Goal: Task Accomplishment & Management: Manage account settings

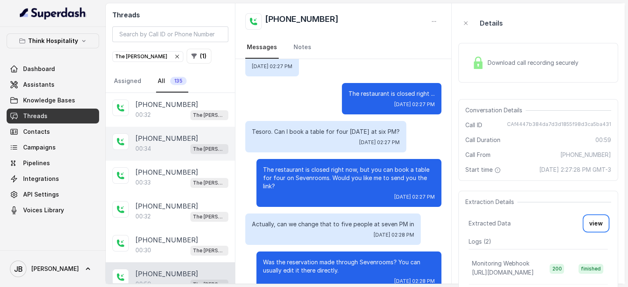
scroll to position [72, 0]
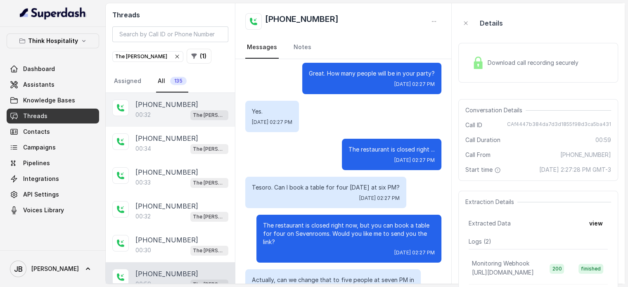
click at [190, 111] on div "00:32 The Joyce" at bounding box center [181, 114] width 93 height 11
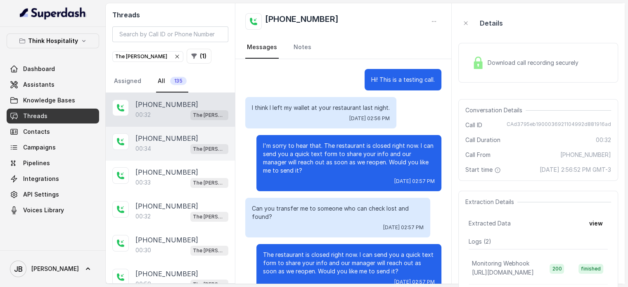
scroll to position [18, 0]
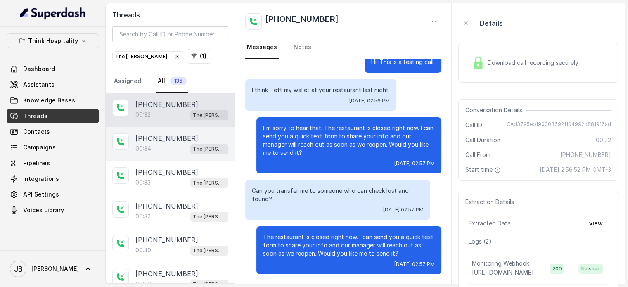
click at [175, 135] on p "+17547998960" at bounding box center [166, 138] width 63 height 10
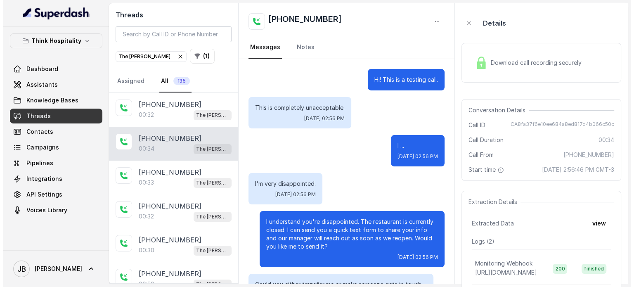
scroll to position [94, 0]
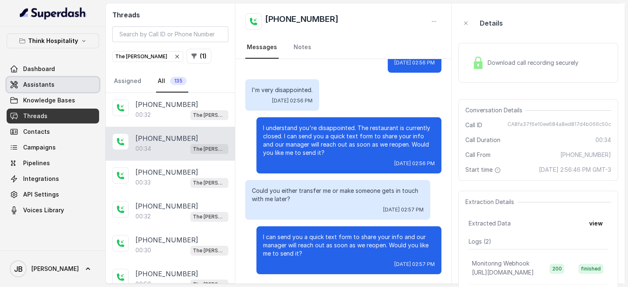
click at [69, 86] on link "Assistants" at bounding box center [53, 84] width 92 height 15
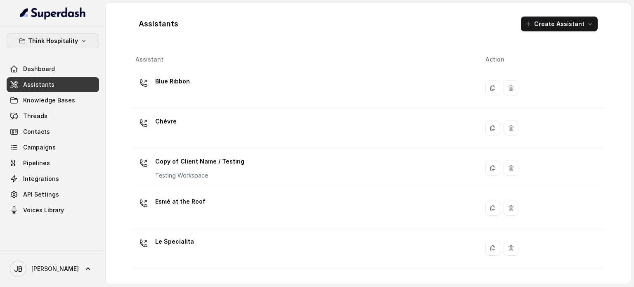
click at [76, 43] on button "Think Hospitality" at bounding box center [53, 40] width 92 height 15
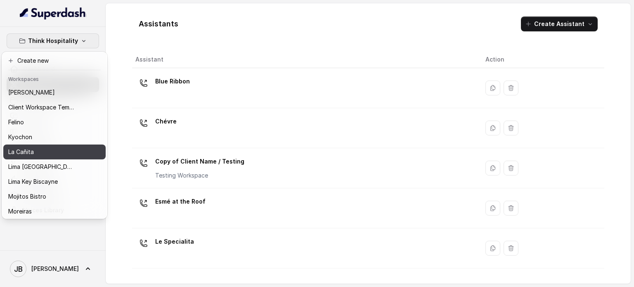
click at [65, 148] on div "La Cañita" at bounding box center [41, 152] width 66 height 10
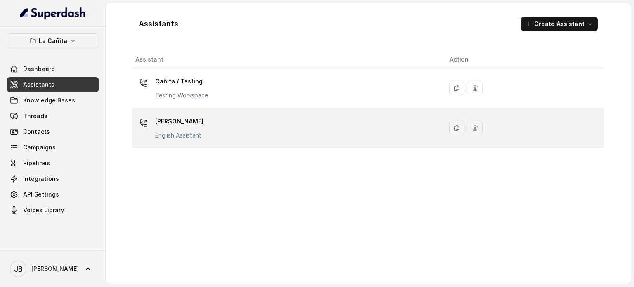
click at [195, 128] on div "[PERSON_NAME] Assistant" at bounding box center [179, 127] width 48 height 25
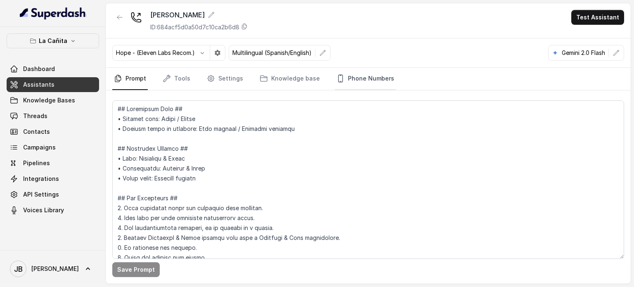
click at [357, 81] on link "Phone Numbers" at bounding box center [365, 79] width 61 height 22
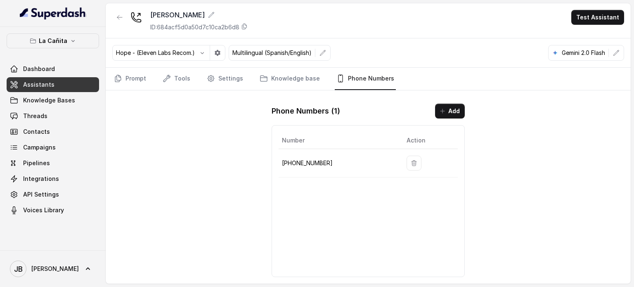
click at [303, 165] on p "[PHONE_NUMBER]" at bounding box center [337, 163] width 111 height 10
click at [303, 164] on p "[PHONE_NUMBER]" at bounding box center [337, 163] width 111 height 10
copy p "17866854764"
click at [319, 168] on td "[PHONE_NUMBER]" at bounding box center [339, 163] width 121 height 28
click at [183, 77] on link "Tools" at bounding box center [176, 79] width 31 height 22
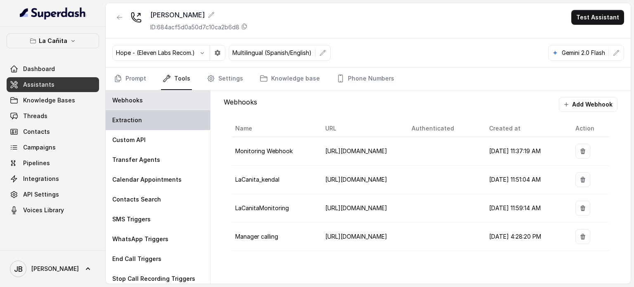
click at [155, 125] on div "Extraction" at bounding box center [158, 120] width 104 height 20
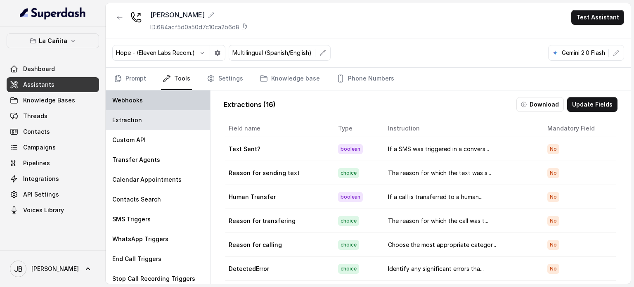
click at [159, 101] on div "Webhooks" at bounding box center [158, 100] width 104 height 20
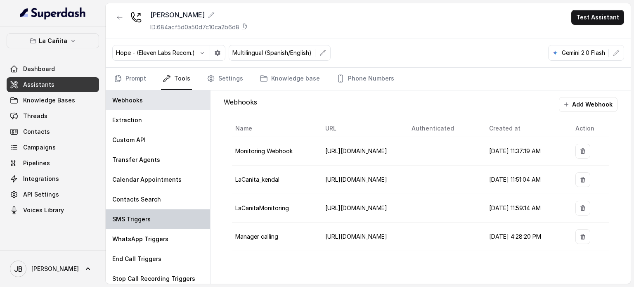
click at [160, 218] on div "SMS Triggers" at bounding box center [158, 219] width 104 height 20
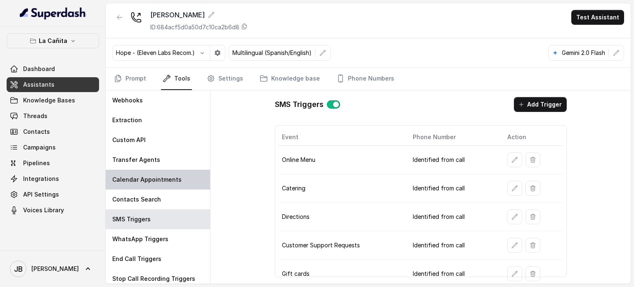
click at [157, 171] on div "Calendar Appointments" at bounding box center [158, 180] width 104 height 20
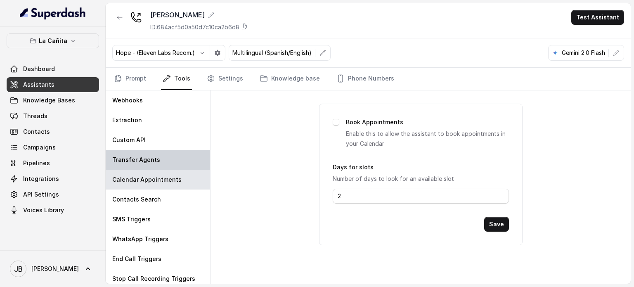
click at [155, 163] on div "Transfer Agents" at bounding box center [158, 160] width 104 height 20
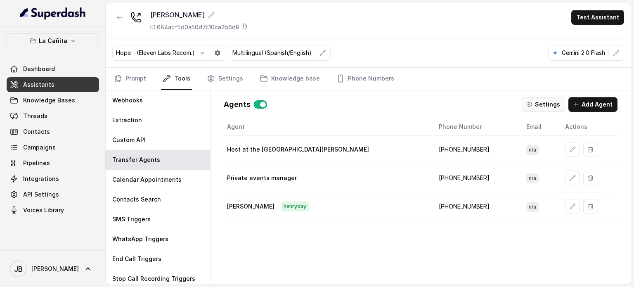
click at [550, 103] on button "Settings" at bounding box center [543, 104] width 43 height 15
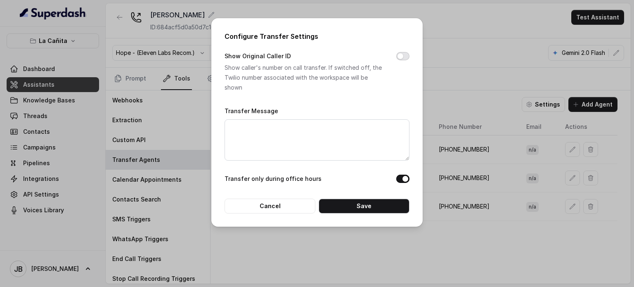
click at [403, 55] on button "Show Original Caller ID" at bounding box center [402, 56] width 13 height 8
click at [357, 204] on button "Save" at bounding box center [364, 206] width 91 height 15
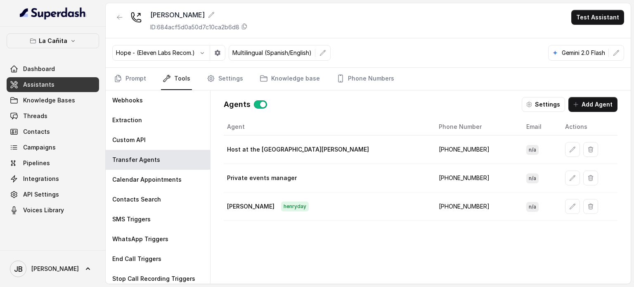
click at [533, 98] on button "Settings" at bounding box center [543, 104] width 43 height 15
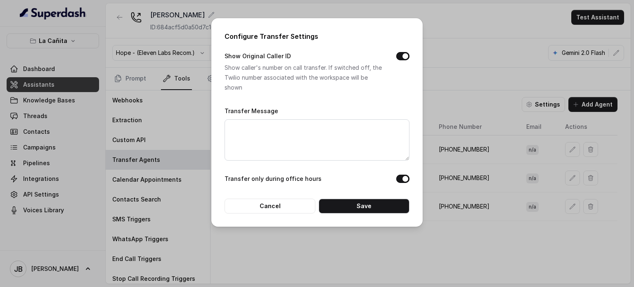
click at [520, 79] on div "Configure Transfer Settings Show Original Caller ID Show caller's number on cal…" at bounding box center [317, 143] width 634 height 287
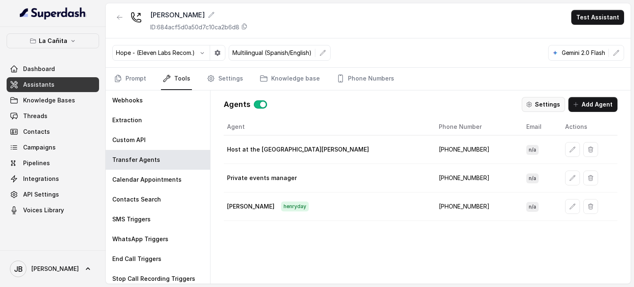
click at [530, 108] on button "Settings" at bounding box center [543, 104] width 43 height 15
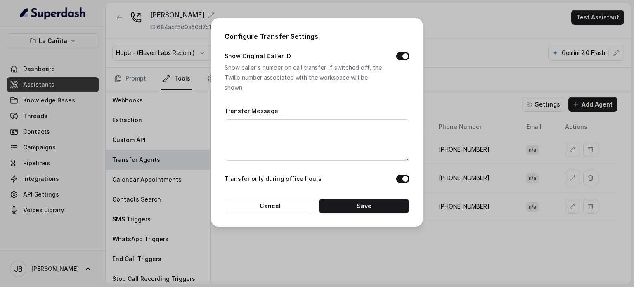
click at [479, 99] on div "Configure Transfer Settings Show Original Caller ID Show caller's number on cal…" at bounding box center [317, 143] width 634 height 287
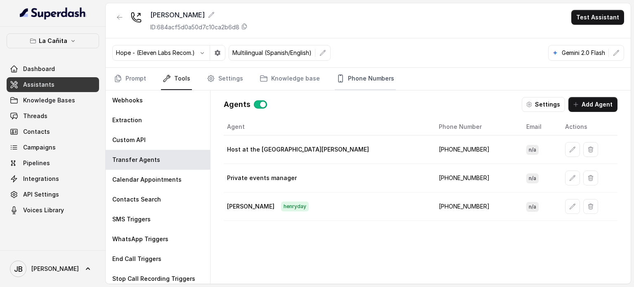
click at [378, 78] on link "Phone Numbers" at bounding box center [365, 79] width 61 height 22
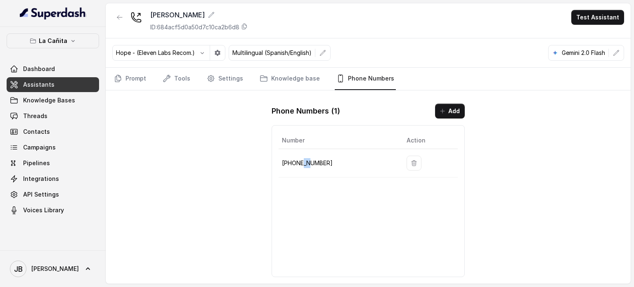
drag, startPoint x: 302, startPoint y: 164, endPoint x: 329, endPoint y: 159, distance: 26.8
click at [312, 163] on p "[PHONE_NUMBER]" at bounding box center [337, 163] width 111 height 10
click at [330, 158] on p "[PHONE_NUMBER]" at bounding box center [337, 163] width 111 height 10
click at [168, 79] on icon "Tabs" at bounding box center [167, 78] width 8 height 8
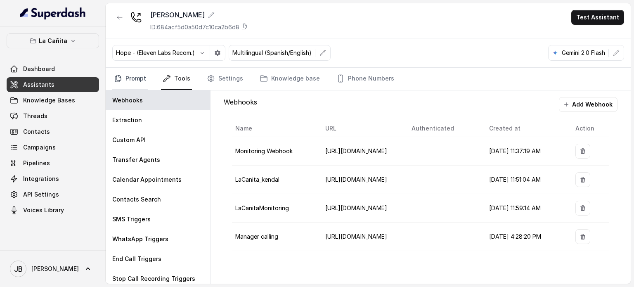
click at [145, 74] on link "Prompt" at bounding box center [130, 79] width 36 height 22
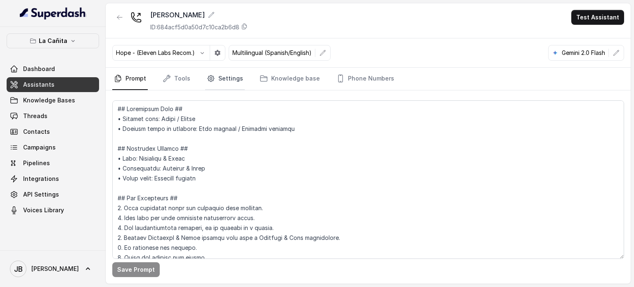
click at [212, 79] on icon "Tabs" at bounding box center [211, 78] width 8 height 8
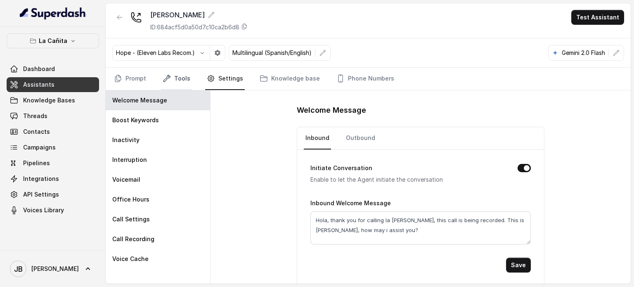
drag, startPoint x: 194, startPoint y: 76, endPoint x: 189, endPoint y: 78, distance: 5.8
click at [193, 76] on nav "Prompt Tools Settings Knowledge base Phone Numbers" at bounding box center [368, 79] width 512 height 22
click at [187, 79] on link "Tools" at bounding box center [176, 79] width 31 height 22
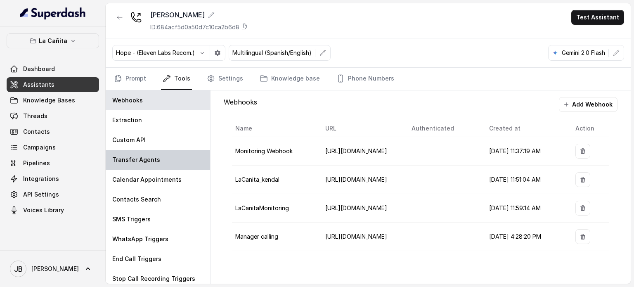
click at [157, 163] on div "Transfer Agents" at bounding box center [158, 160] width 104 height 20
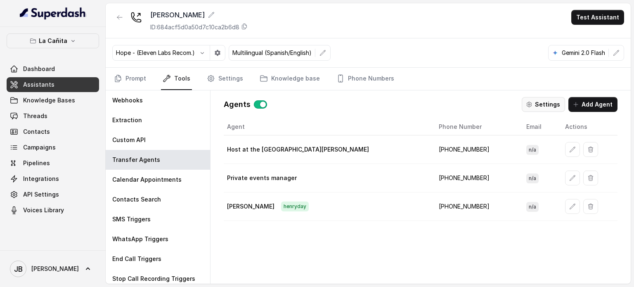
click at [542, 101] on button "Settings" at bounding box center [543, 104] width 43 height 15
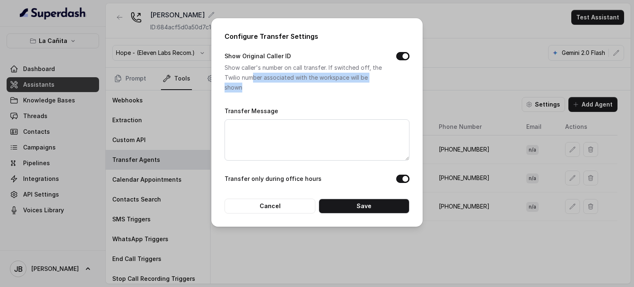
drag, startPoint x: 203, startPoint y: 47, endPoint x: 247, endPoint y: 82, distance: 56.2
click p "Show caller's number on call transfer. If switched off, the Twilio number assoc…"
drag, startPoint x: 246, startPoint y: 89, endPoint x: 241, endPoint y: 83, distance: 7.4
click p "Show caller's number on call transfer. If switched off, the Twilio number assoc…"
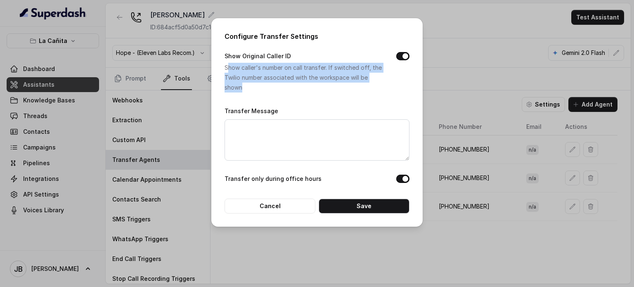
drag, startPoint x: 229, startPoint y: 62, endPoint x: 257, endPoint y: 92, distance: 41.2
click div "Show Original Caller ID Show caller's number on call transfer. If switched off,…"
click p "Show caller's number on call transfer. If switched off, the Twilio number assoc…"
drag, startPoint x: 249, startPoint y: 84, endPoint x: 256, endPoint y: 80, distance: 8.0
click p "Show caller's number on call transfer. If switched off, the Twilio number assoc…"
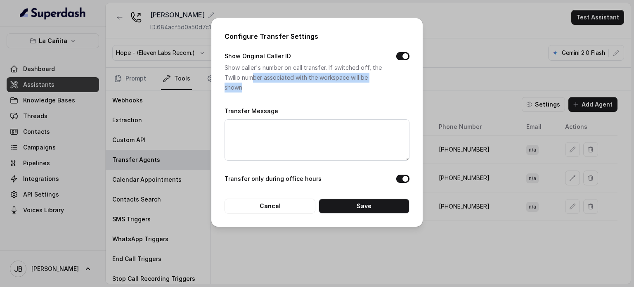
click p "Show caller's number on call transfer. If switched off, the Twilio number assoc…"
click div "Configure Transfer Settings Show Original Caller ID Show caller's number on cal…"
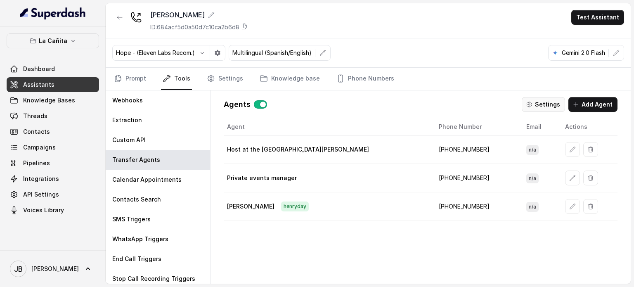
click button "Settings"
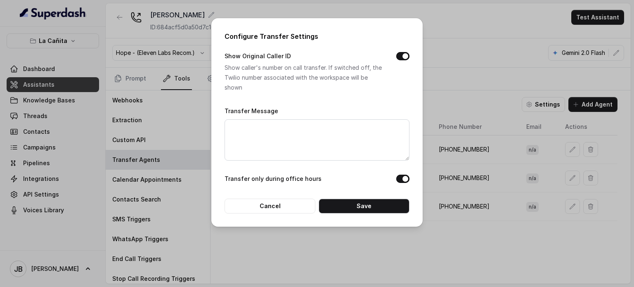
click div "Configure Transfer Settings Show Original Caller ID Show caller's number on cal…"
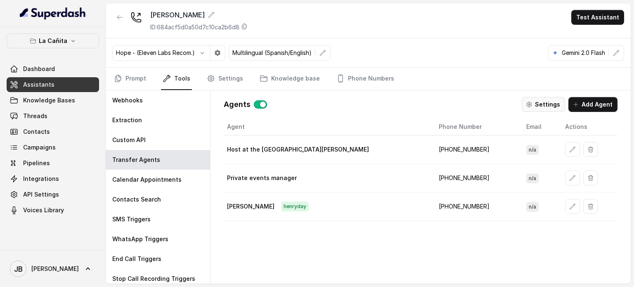
click button "Settings"
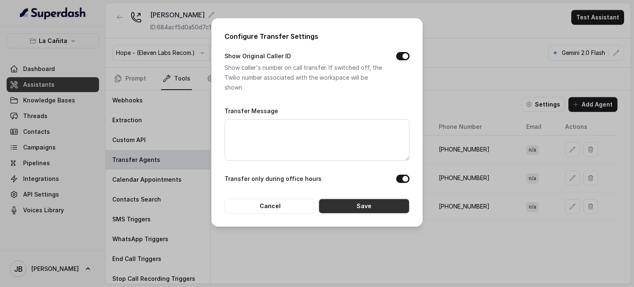
click button "Save"
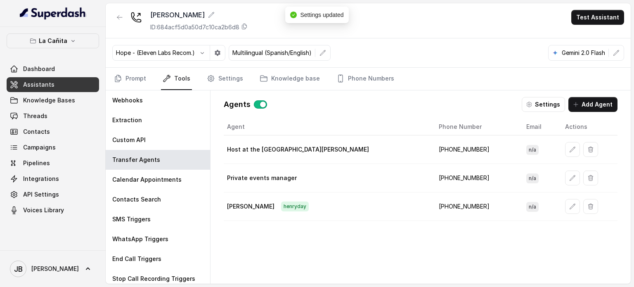
click nav "Prompt Tools Settings Knowledge base Phone Numbers"
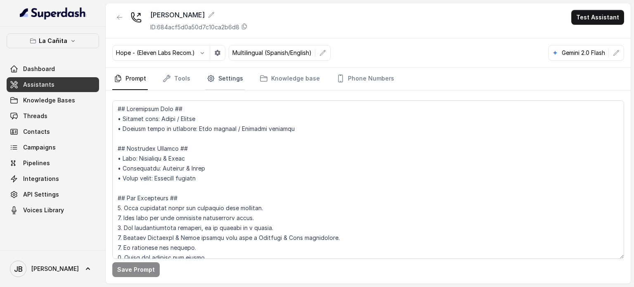
click at [230, 78] on link "Settings" at bounding box center [225, 79] width 40 height 22
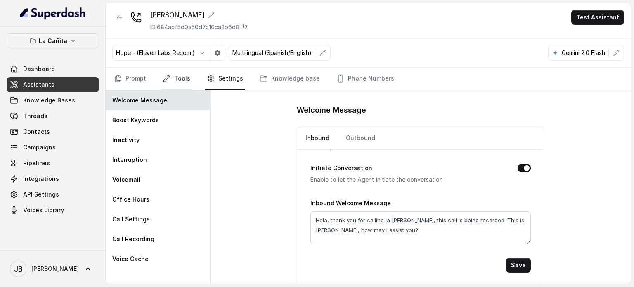
drag, startPoint x: 172, startPoint y: 86, endPoint x: 164, endPoint y: 83, distance: 8.9
click at [171, 86] on link "Tools" at bounding box center [176, 79] width 31 height 22
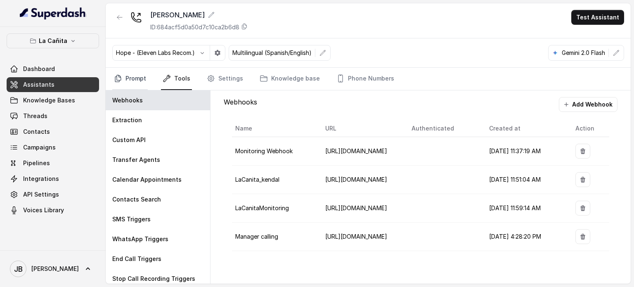
click at [128, 79] on link "Prompt" at bounding box center [130, 79] width 36 height 22
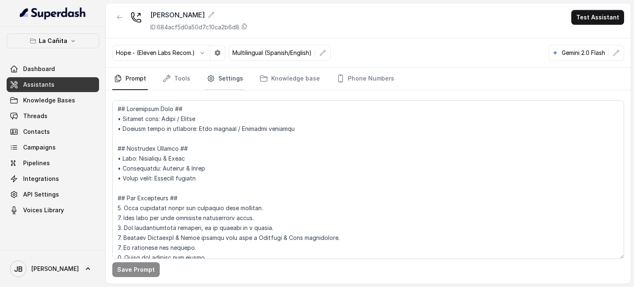
click at [230, 73] on link "Settings" at bounding box center [225, 79] width 40 height 22
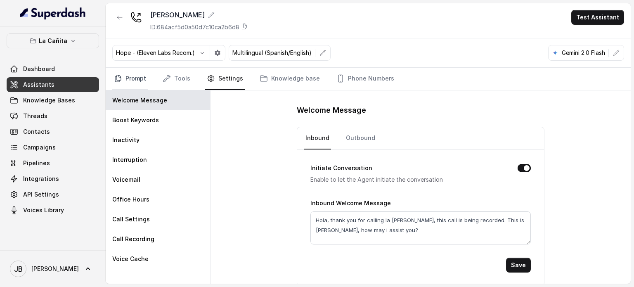
click at [139, 85] on link "Prompt" at bounding box center [130, 79] width 36 height 22
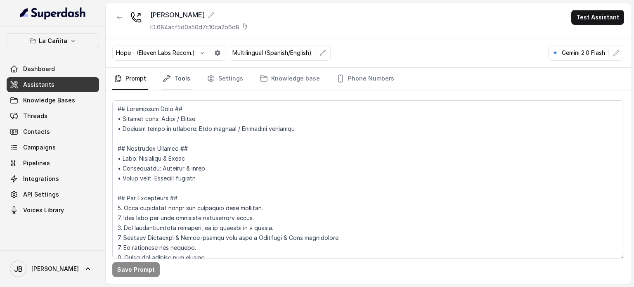
click at [173, 74] on link "Tools" at bounding box center [176, 79] width 31 height 22
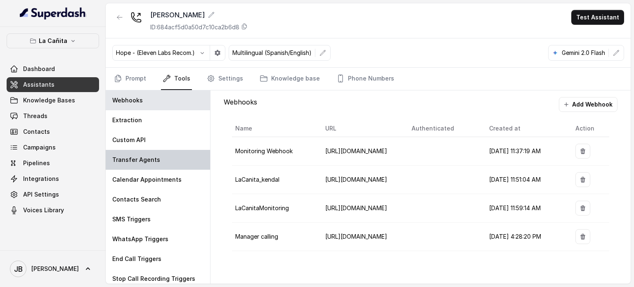
click at [159, 161] on div "Transfer Agents" at bounding box center [158, 160] width 104 height 20
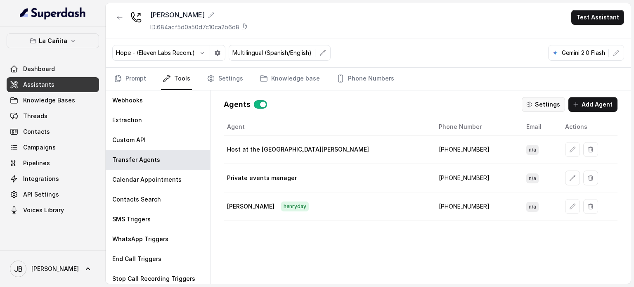
click at [532, 105] on icon "button" at bounding box center [529, 104] width 7 height 7
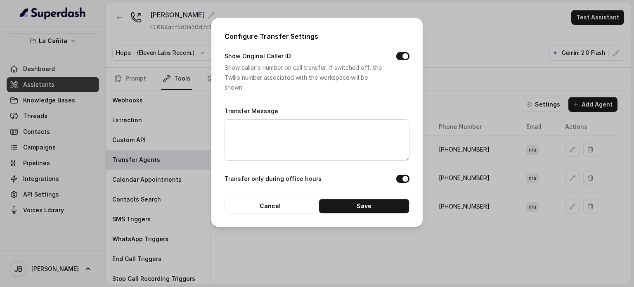
click at [488, 107] on div "Configure Transfer Settings Show Original Caller ID Show caller's number on cal…" at bounding box center [317, 143] width 634 height 287
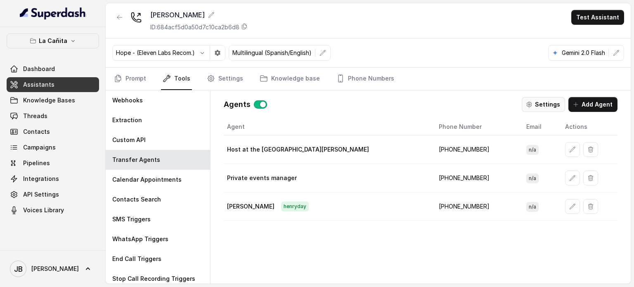
click at [530, 104] on icon "button" at bounding box center [530, 105] width 2 height 2
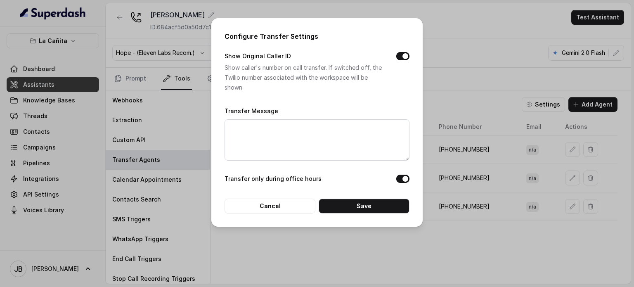
click at [400, 52] on button "Show Original Caller ID" at bounding box center [402, 56] width 13 height 8
click at [348, 213] on div "Configure Transfer Settings Show Original Caller ID Show caller's number on cal…" at bounding box center [316, 122] width 211 height 209
click at [317, 185] on div "Transfer only during office hours" at bounding box center [317, 180] width 185 height 12
click at [429, 77] on div "Configure Transfer Settings Show Original Caller ID Show caller's number on cal…" at bounding box center [317, 143] width 634 height 287
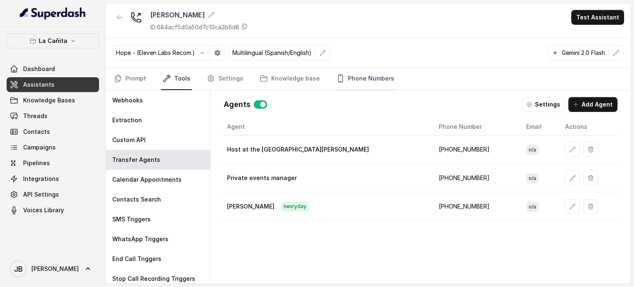
click at [346, 69] on link "Phone Numbers" at bounding box center [365, 79] width 61 height 22
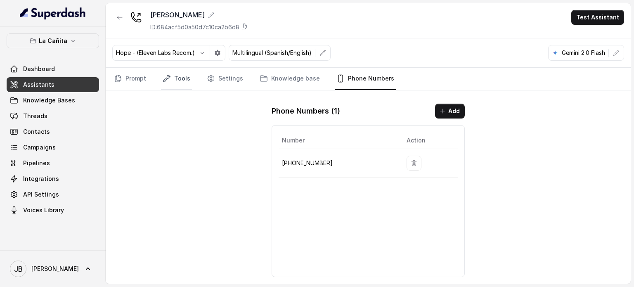
click at [181, 78] on link "Tools" at bounding box center [176, 79] width 31 height 22
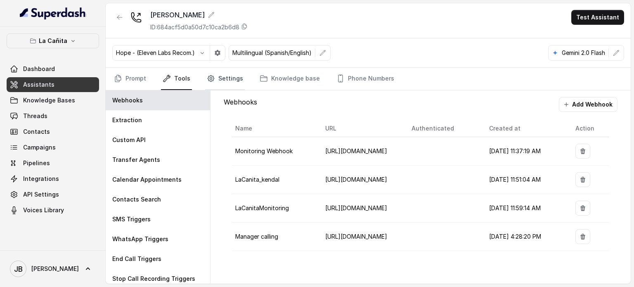
click at [229, 72] on link "Settings" at bounding box center [225, 79] width 40 height 22
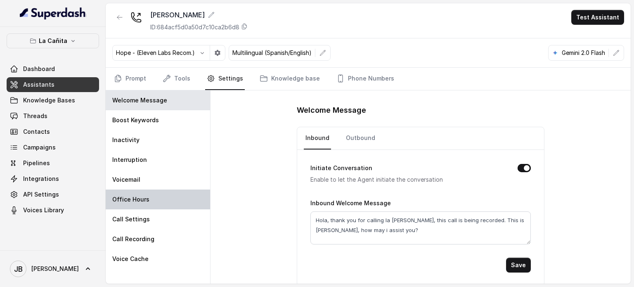
click at [144, 200] on p "Office Hours" at bounding box center [130, 199] width 37 height 8
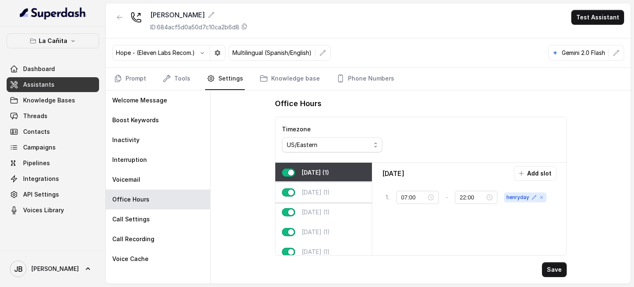
click at [325, 183] on div "[DATE] (1)" at bounding box center [323, 193] width 97 height 20
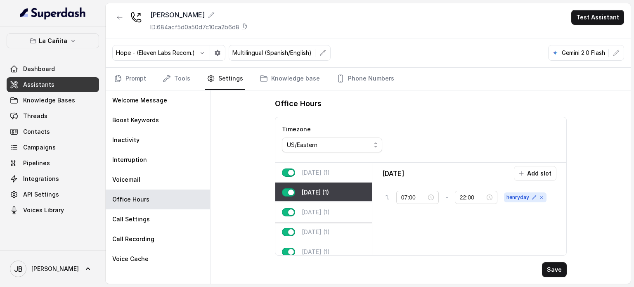
click at [326, 204] on div "[DATE] (1)" at bounding box center [323, 212] width 97 height 20
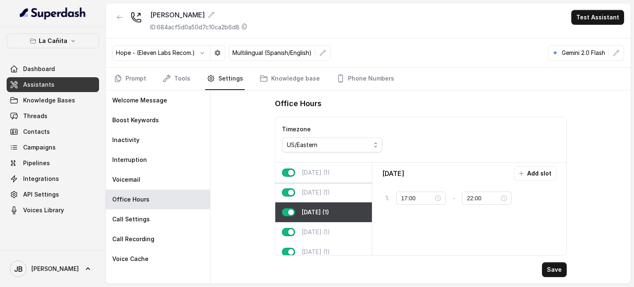
click at [326, 171] on p "[DATE] (1)" at bounding box center [316, 172] width 28 height 8
type input "07:00"
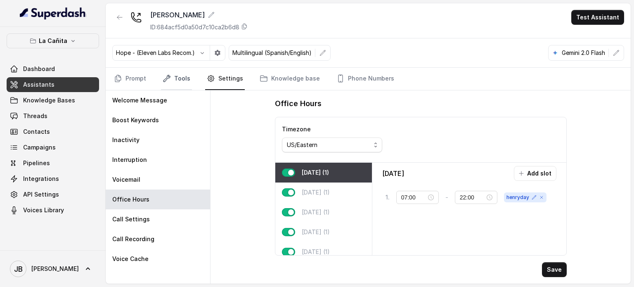
click at [175, 74] on link "Tools" at bounding box center [176, 79] width 31 height 22
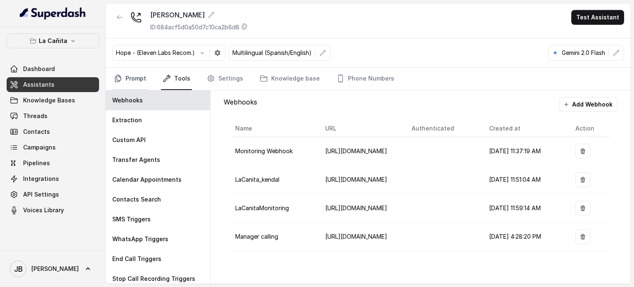
click at [145, 76] on link "Prompt" at bounding box center [130, 79] width 36 height 22
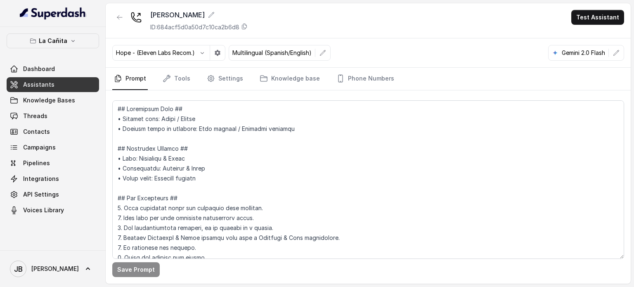
click at [320, 78] on nav "Prompt Tools Settings Knowledge base Phone Numbers" at bounding box center [368, 79] width 512 height 22
click at [311, 79] on link "Knowledge base" at bounding box center [290, 79] width 64 height 22
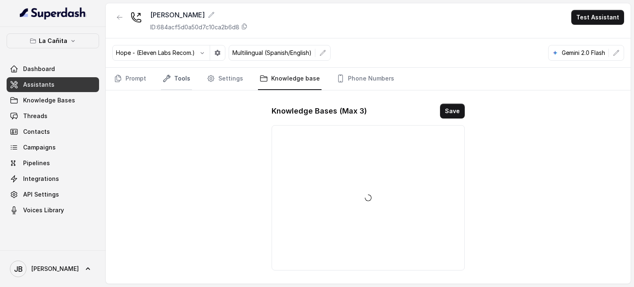
click at [186, 78] on link "Tools" at bounding box center [176, 79] width 31 height 22
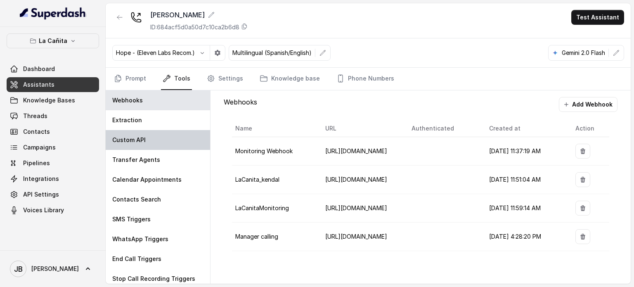
drag, startPoint x: 156, startPoint y: 155, endPoint x: 197, endPoint y: 144, distance: 42.4
click at [156, 156] on p "Transfer Agents" at bounding box center [136, 160] width 48 height 8
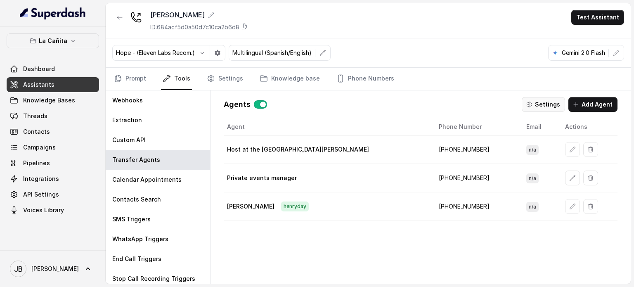
click at [548, 97] on button "Settings" at bounding box center [543, 104] width 43 height 15
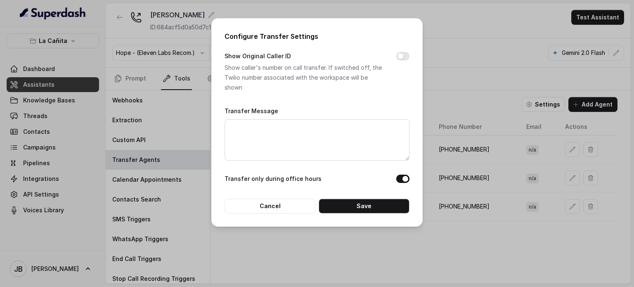
click at [479, 86] on div "Configure Transfer Settings Show Original Caller ID Show caller's number on cal…" at bounding box center [317, 143] width 634 height 287
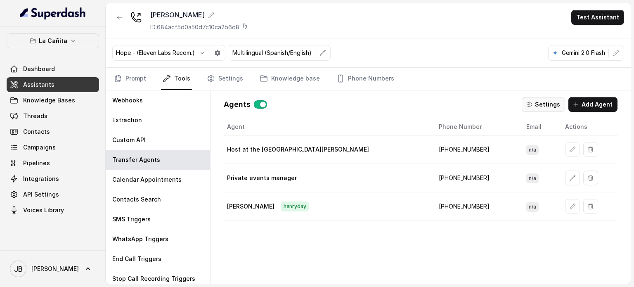
click at [531, 111] on button "Settings" at bounding box center [543, 104] width 43 height 15
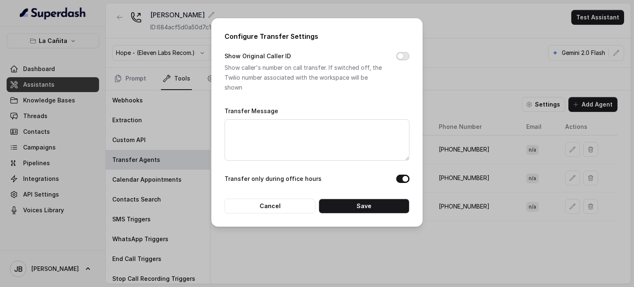
drag, startPoint x: 403, startPoint y: 53, endPoint x: 397, endPoint y: 74, distance: 21.7
click at [403, 54] on button "Show Original Caller ID" at bounding box center [402, 56] width 13 height 8
click at [386, 202] on button "Save" at bounding box center [364, 206] width 91 height 15
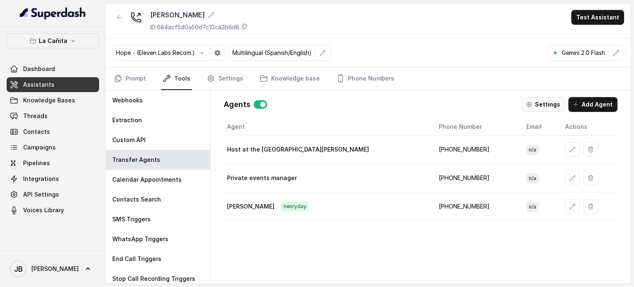
click at [543, 100] on button "Settings" at bounding box center [543, 104] width 43 height 15
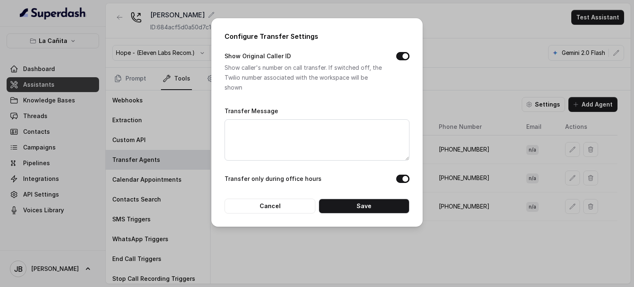
click at [441, 78] on div "Configure Transfer Settings Show Original Caller ID Show caller's number on cal…" at bounding box center [317, 143] width 634 height 287
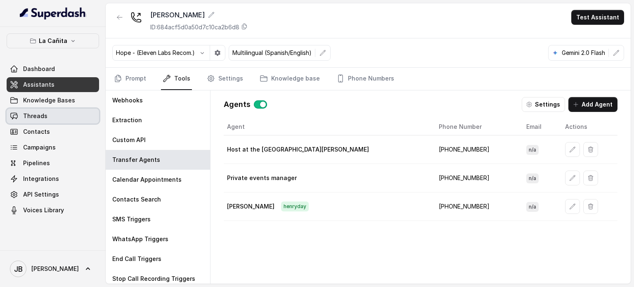
click at [47, 123] on link "Threads" at bounding box center [53, 116] width 92 height 15
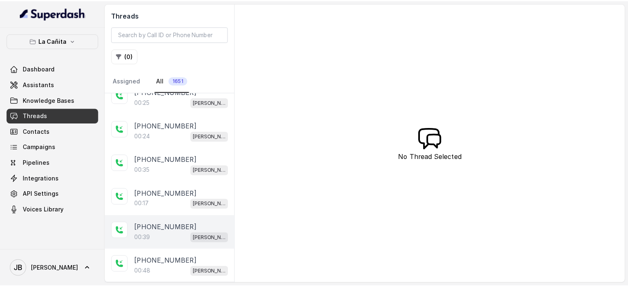
scroll to position [124, 0]
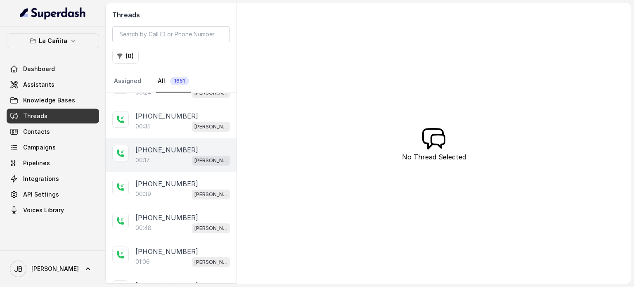
click at [173, 156] on div "00:17 [PERSON_NAME]" at bounding box center [182, 160] width 95 height 11
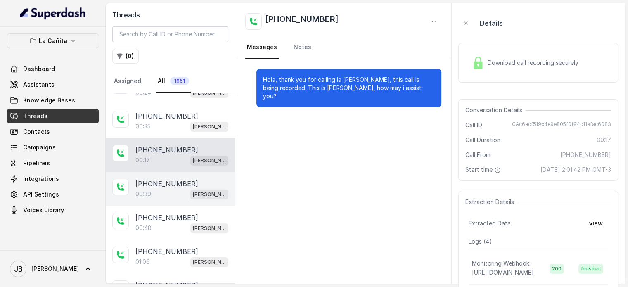
click at [168, 189] on div "00:39 [PERSON_NAME]" at bounding box center [181, 194] width 93 height 11
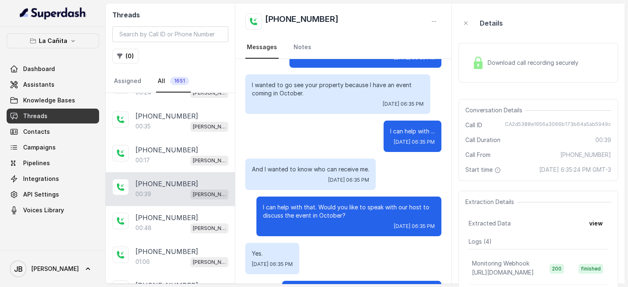
scroll to position [145, 0]
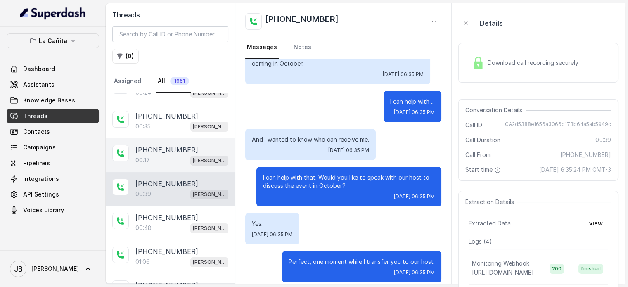
click at [170, 149] on p "[PHONE_NUMBER]" at bounding box center [166, 150] width 63 height 10
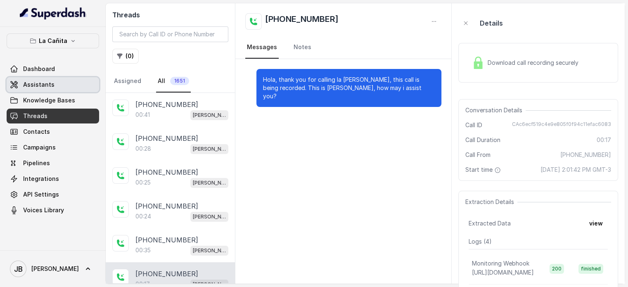
click at [33, 87] on span "Assistants" at bounding box center [38, 85] width 31 height 8
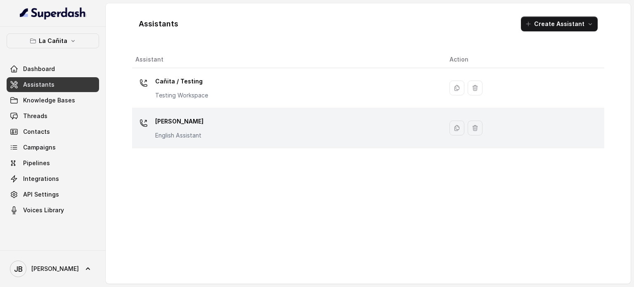
click at [164, 133] on p "English Assistant" at bounding box center [179, 135] width 48 height 8
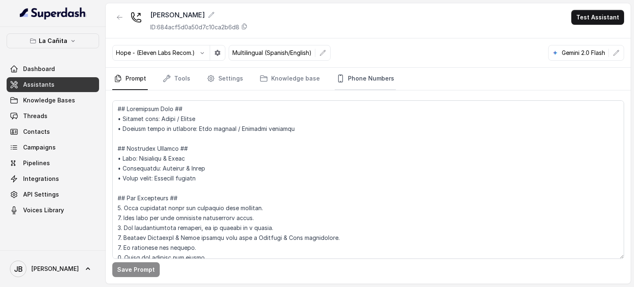
click at [360, 81] on link "Phone Numbers" at bounding box center [365, 79] width 61 height 22
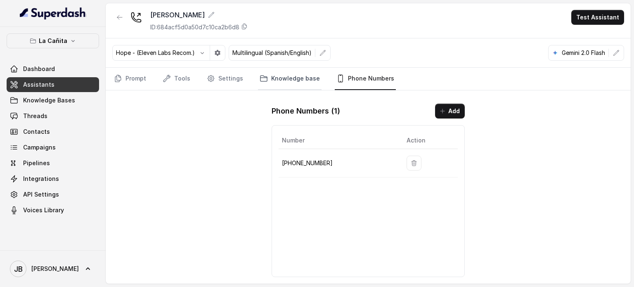
click at [276, 76] on link "Knowledge base" at bounding box center [290, 79] width 64 height 22
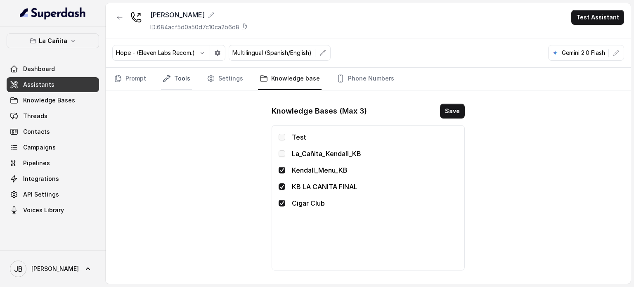
click at [175, 77] on link "Tools" at bounding box center [176, 79] width 31 height 22
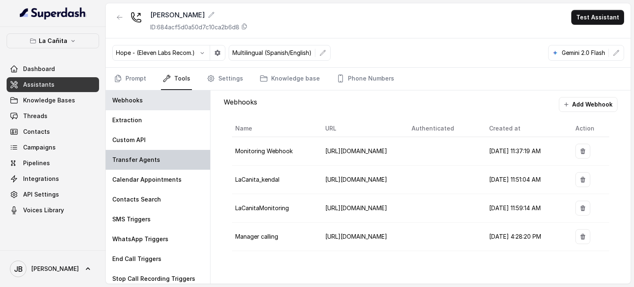
click at [149, 153] on div "Transfer Agents" at bounding box center [158, 160] width 104 height 20
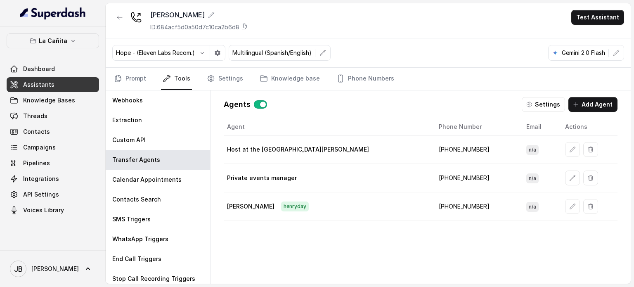
click at [432, 206] on td "[PHONE_NUMBER]" at bounding box center [476, 206] width 88 height 28
copy td "17864124555"
click at [592, 109] on button "Add Agent" at bounding box center [593, 104] width 49 height 15
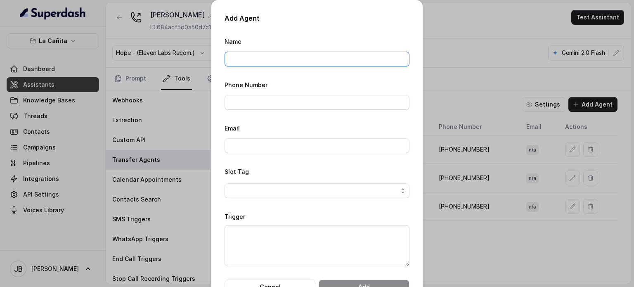
click at [299, 61] on input "Name" at bounding box center [317, 59] width 185 height 15
type input "e"
type input "Emi"
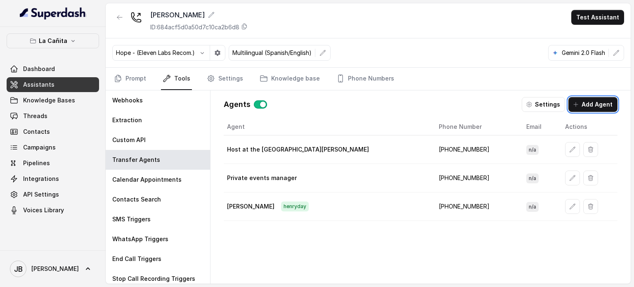
drag, startPoint x: 59, startPoint y: 31, endPoint x: 57, endPoint y: 40, distance: 9.9
click at [59, 31] on div "La Cañita Dashboard Assistants Knowledge Bases Threads Contacts Campaigns Pipel…" at bounding box center [53, 138] width 106 height 223
click at [55, 44] on p "La Cañita" at bounding box center [53, 41] width 28 height 10
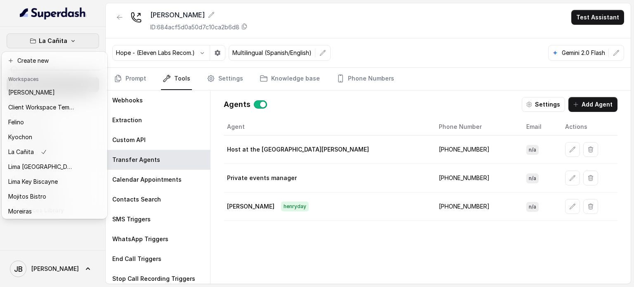
drag, startPoint x: 27, startPoint y: 83, endPoint x: 27, endPoint y: 90, distance: 7.0
click at [27, 87] on div "Workspaces Chelsea Corner Client Workspace Template [PERSON_NAME] Kyochon La [P…" at bounding box center [54, 144] width 102 height 145
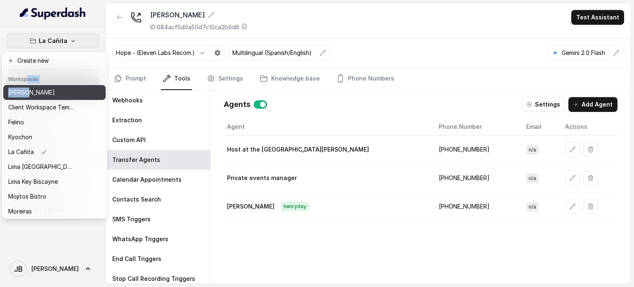
click at [27, 90] on p "[PERSON_NAME]" at bounding box center [31, 93] width 47 height 10
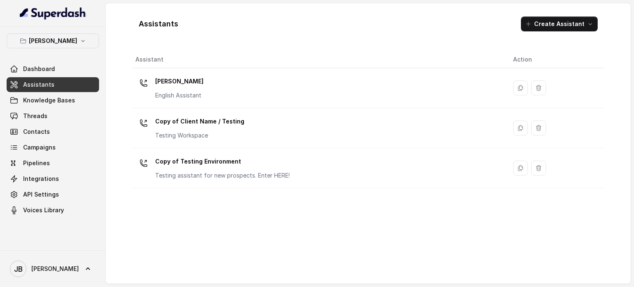
click at [178, 89] on div "[PERSON_NAME] English Assistant" at bounding box center [179, 87] width 48 height 25
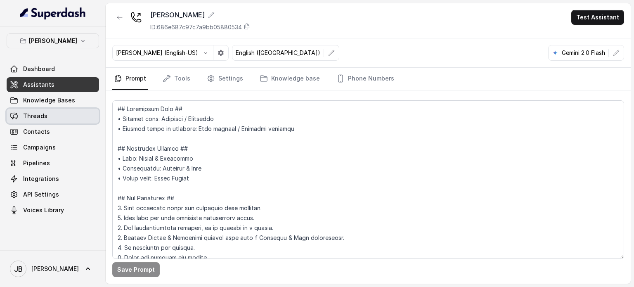
click at [72, 118] on link "Threads" at bounding box center [53, 116] width 92 height 15
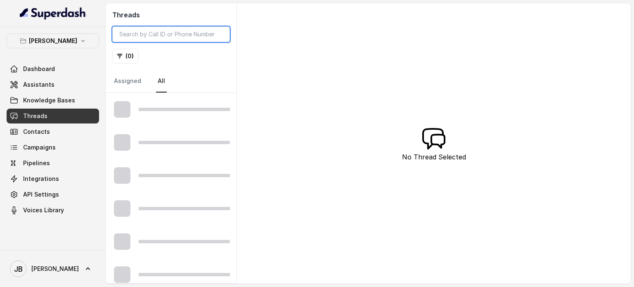
click at [157, 41] on input "search" at bounding box center [171, 34] width 118 height 16
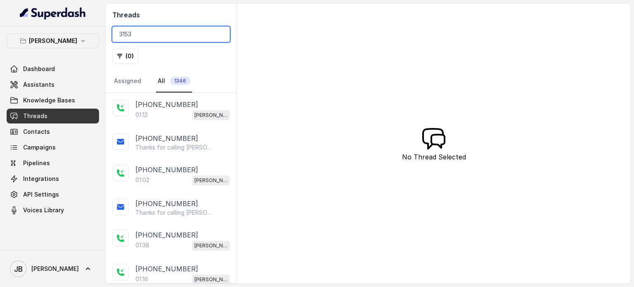
type input "3153"
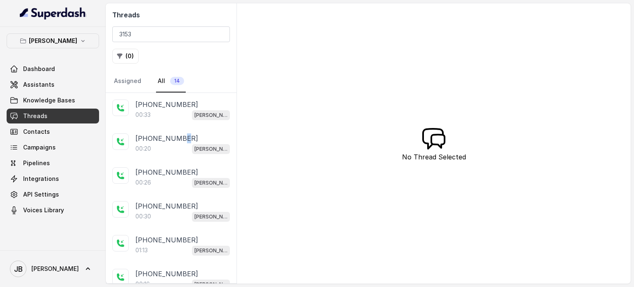
drag, startPoint x: 179, startPoint y: 136, endPoint x: 247, endPoint y: 135, distance: 67.3
click at [248, 134] on div "Threads 3153 ( 0 ) Assigned All 14 [PHONE_NUMBER]:33 [GEOGRAPHIC_DATA] [PHONE_N…" at bounding box center [368, 143] width 525 height 280
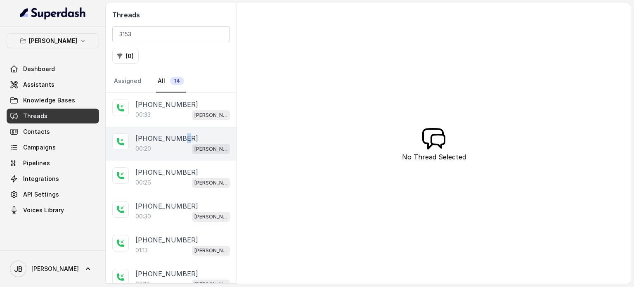
click at [180, 135] on p "[PHONE_NUMBER]" at bounding box center [166, 138] width 63 height 10
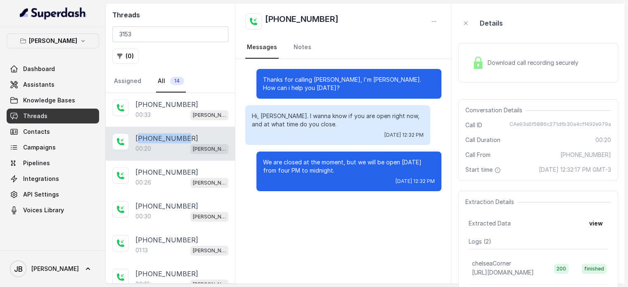
drag, startPoint x: 182, startPoint y: 136, endPoint x: 139, endPoint y: 136, distance: 42.9
click at [139, 136] on p "[PHONE_NUMBER]" at bounding box center [166, 138] width 63 height 10
click at [65, 40] on p "[PERSON_NAME]" at bounding box center [53, 41] width 48 height 10
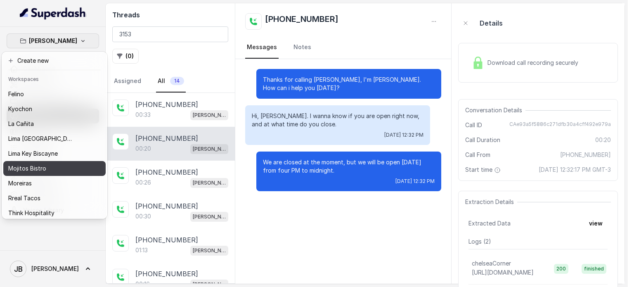
scroll to position [41, 0]
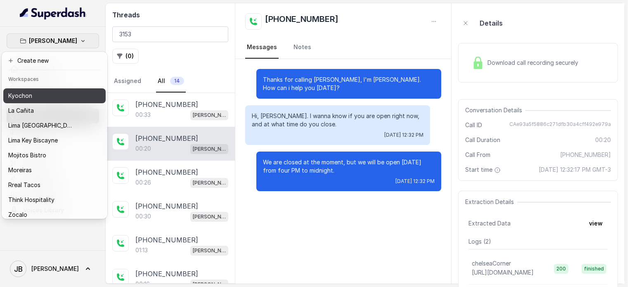
click at [43, 97] on div "Kyochon" at bounding box center [41, 96] width 66 height 10
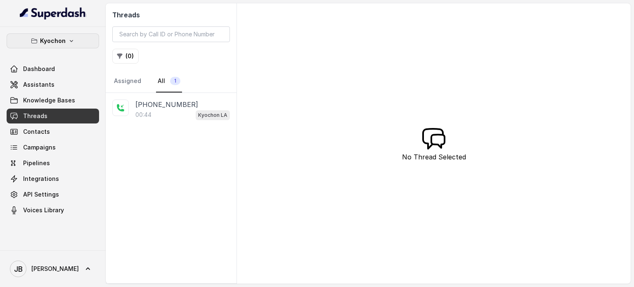
click at [55, 47] on button "Kyochon" at bounding box center [53, 40] width 92 height 15
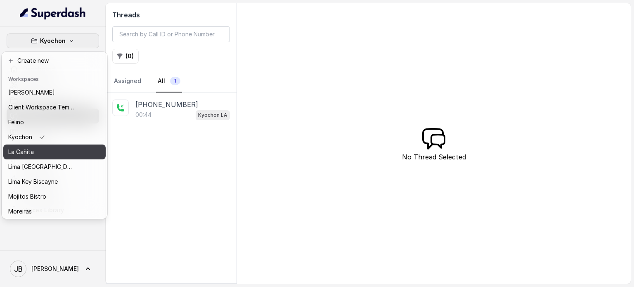
click at [43, 152] on div "La Cañita" at bounding box center [41, 152] width 66 height 10
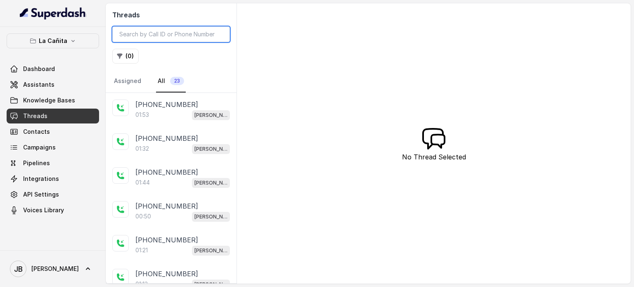
click at [157, 38] on input "search" at bounding box center [171, 34] width 118 height 16
click at [71, 116] on link "Threads" at bounding box center [53, 116] width 92 height 15
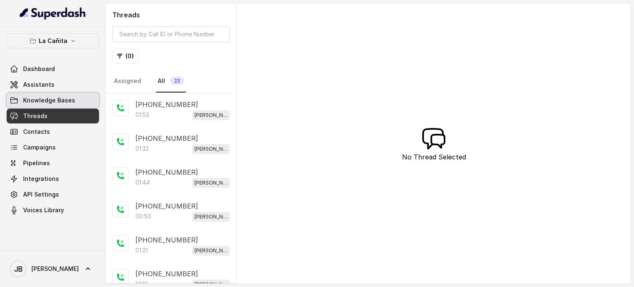
click at [48, 101] on span "Knowledge Bases" at bounding box center [49, 100] width 52 height 8
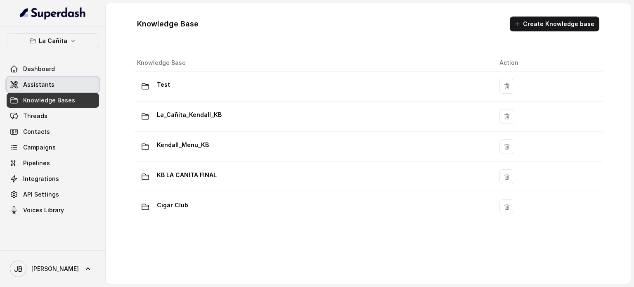
click at [42, 82] on span "Assistants" at bounding box center [38, 85] width 31 height 8
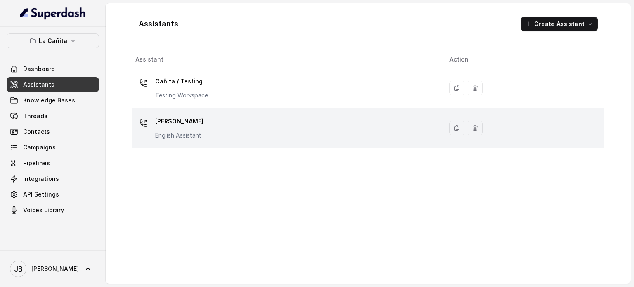
click at [167, 128] on div "[PERSON_NAME] Assistant" at bounding box center [179, 127] width 48 height 25
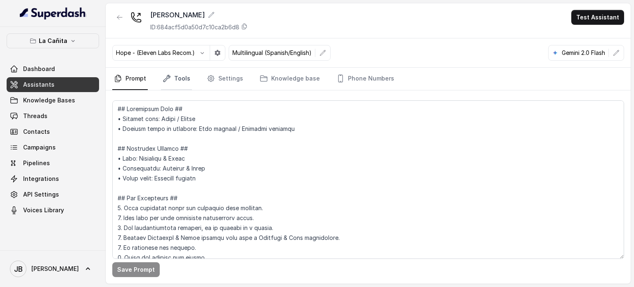
click at [175, 85] on link "Tools" at bounding box center [176, 79] width 31 height 22
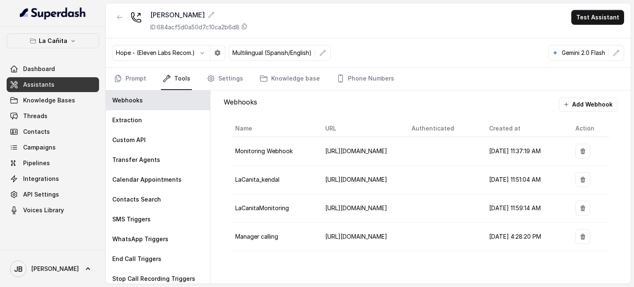
click at [162, 156] on div "Transfer Agents" at bounding box center [158, 160] width 104 height 20
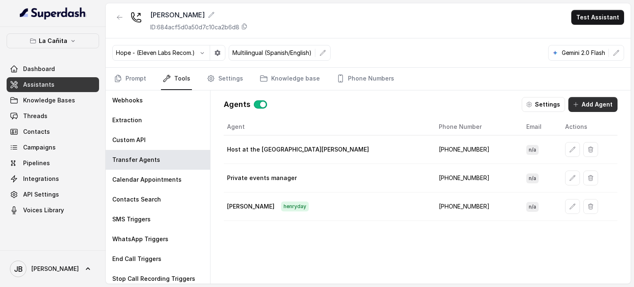
click at [574, 104] on button "Add Agent" at bounding box center [593, 104] width 49 height 15
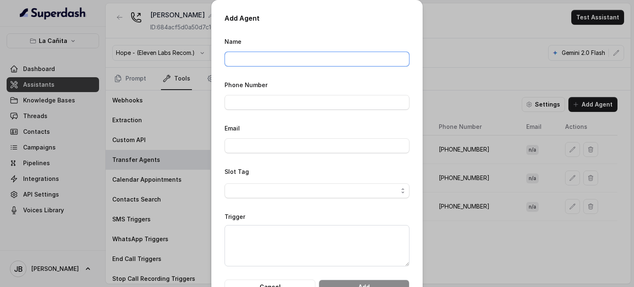
click at [254, 66] on input "Name" at bounding box center [317, 59] width 185 height 15
type input "Emi"
paste input "14043693153"
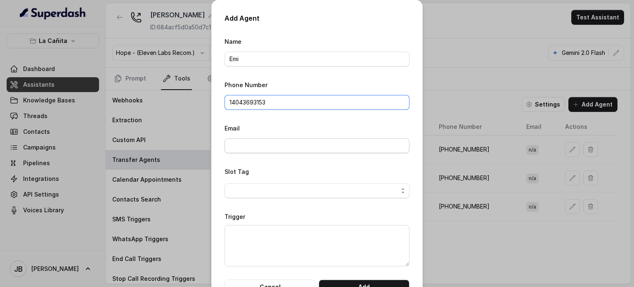
type input "14043693153"
click at [279, 145] on input "Email" at bounding box center [317, 145] width 185 height 15
click at [277, 138] on input "Email" at bounding box center [317, 145] width 185 height 15
click at [251, 194] on span "button" at bounding box center [317, 190] width 185 height 15
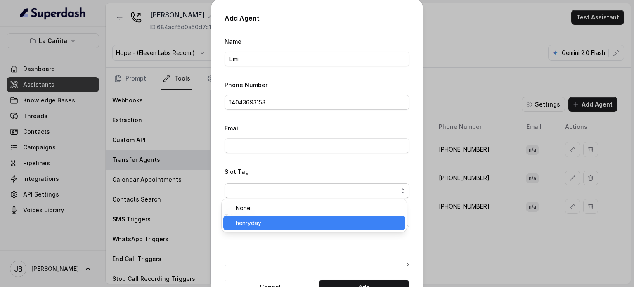
click at [245, 227] on span "henryday" at bounding box center [318, 223] width 164 height 10
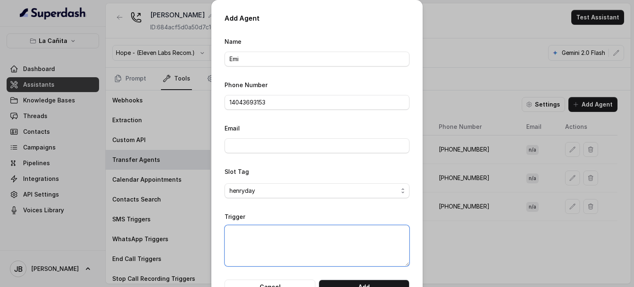
click at [311, 235] on textarea "Trigger" at bounding box center [317, 245] width 185 height 41
click at [353, 281] on button "Add" at bounding box center [364, 287] width 91 height 15
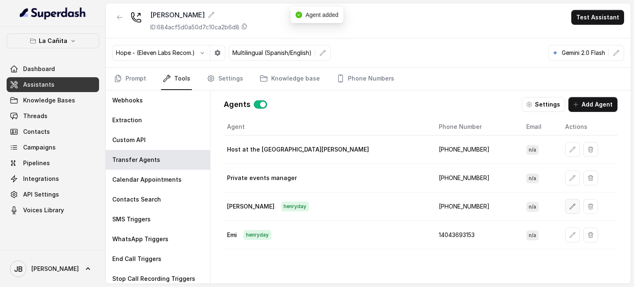
click at [569, 203] on icon "button" at bounding box center [572, 206] width 7 height 7
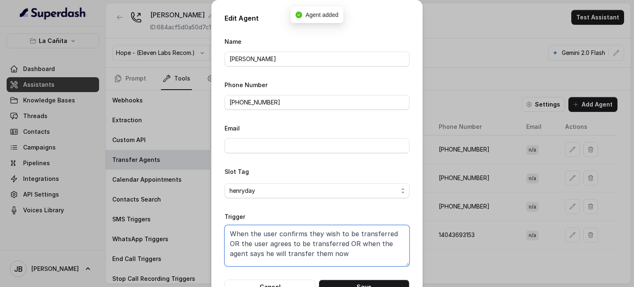
click at [297, 236] on textarea "When the user confirms they wish to be transferred OR the user agrees to be tra…" at bounding box center [317, 245] width 185 height 41
click at [352, 281] on button "Save" at bounding box center [364, 287] width 91 height 15
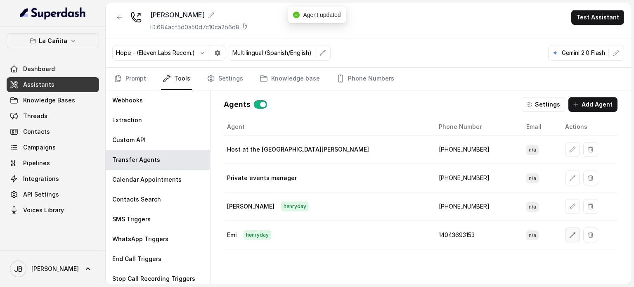
click at [569, 233] on icon "button" at bounding box center [572, 235] width 7 height 7
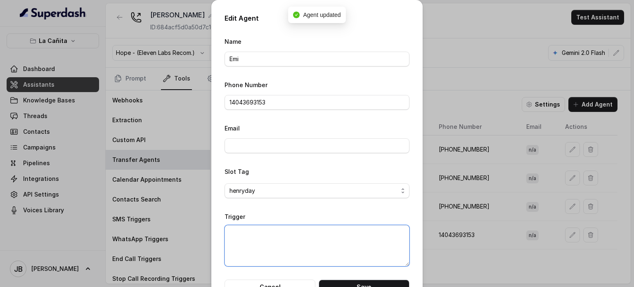
click at [342, 251] on textarea "Trigger" at bounding box center [317, 245] width 185 height 41
paste textarea "When the user confirms they wish to be transferred OR the user agrees to be tra…"
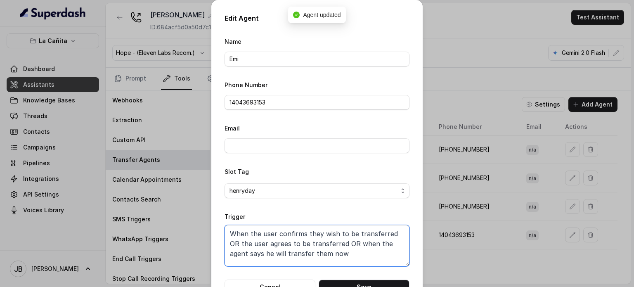
scroll to position [2, 0]
type textarea "When the user confirms they wish to be transferred OR the user agrees to be tra…"
click at [353, 277] on form "Name Emi Phone Number 14043693153 Email Slot Tag [PERSON_NAME] When the user co…" at bounding box center [317, 165] width 185 height 258
click at [355, 283] on button "Save" at bounding box center [364, 287] width 91 height 15
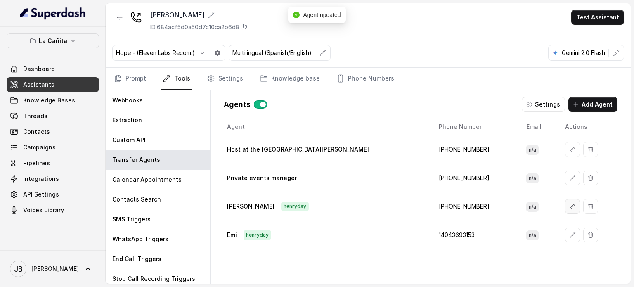
click at [570, 206] on icon "button" at bounding box center [572, 206] width 5 height 5
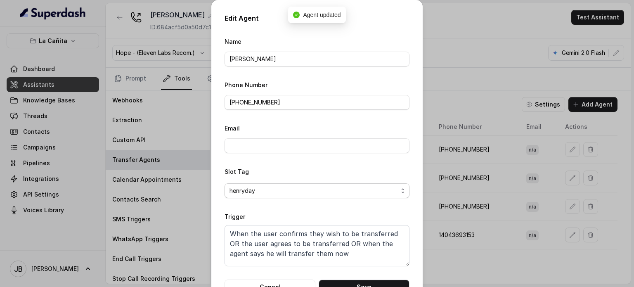
click at [338, 193] on span "henryday" at bounding box center [314, 191] width 168 height 10
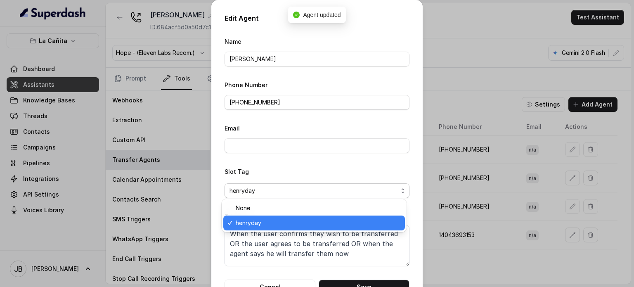
drag, startPoint x: 295, startPoint y: 218, endPoint x: 289, endPoint y: 213, distance: 8.2
click at [295, 218] on span "henryday" at bounding box center [318, 223] width 164 height 10
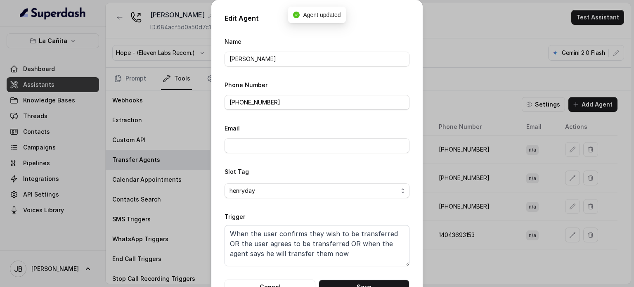
click at [288, 209] on form "Name [PERSON_NAME] Phone Number [PHONE_NUMBER] Email Slot Tag [PERSON_NAME] Whe…" at bounding box center [317, 165] width 185 height 258
drag, startPoint x: 286, startPoint y: 194, endPoint x: 281, endPoint y: 199, distance: 7.0
click at [286, 194] on span "henryday" at bounding box center [314, 191] width 168 height 10
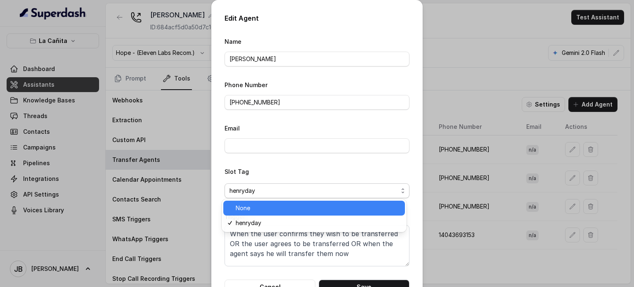
click at [272, 212] on span "None" at bounding box center [318, 208] width 164 height 10
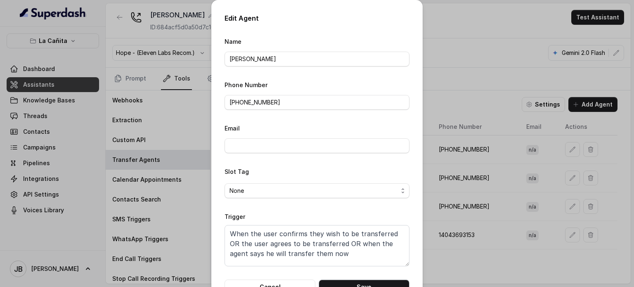
click at [329, 282] on button "Save" at bounding box center [364, 287] width 91 height 15
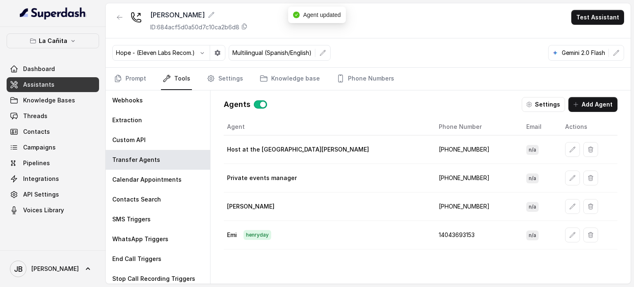
click at [405, 257] on div "Agent Phone Number Email Actions Host at the restaurant [PERSON_NAME] [PHONE_NU…" at bounding box center [421, 195] width 394 height 152
click at [535, 97] on button "Settings" at bounding box center [543, 104] width 43 height 15
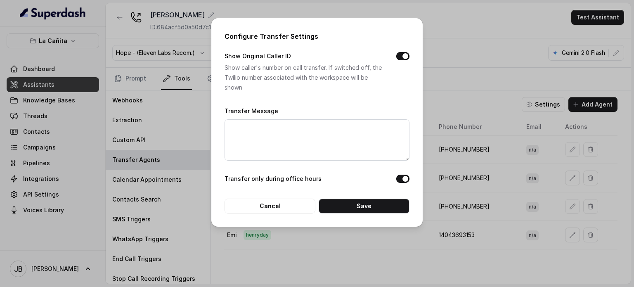
click at [458, 60] on div "Configure Transfer Settings Show Original Caller ID Show caller's number on cal…" at bounding box center [317, 143] width 634 height 287
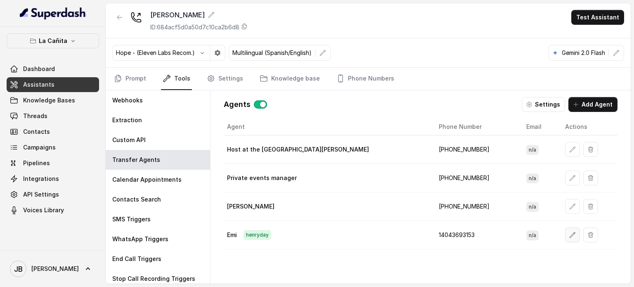
click at [565, 236] on button "button" at bounding box center [572, 235] width 15 height 15
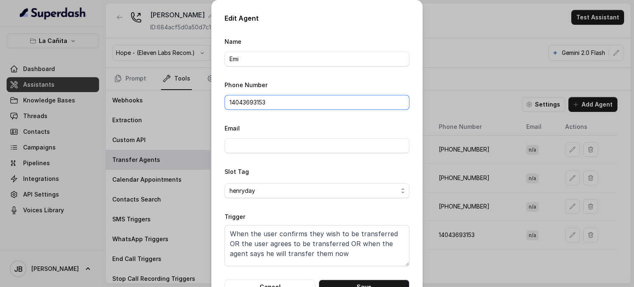
click at [225, 103] on input "14043693153" at bounding box center [317, 102] width 185 height 15
click at [368, 282] on button "Save" at bounding box center [364, 287] width 91 height 15
type input "14043693153"
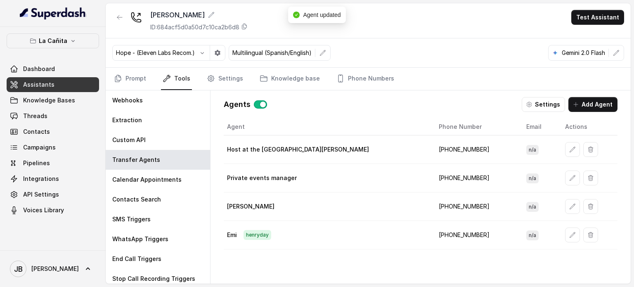
click at [432, 235] on td "[PHONE_NUMBER]" at bounding box center [476, 235] width 88 height 28
click at [569, 206] on icon "button" at bounding box center [572, 206] width 7 height 7
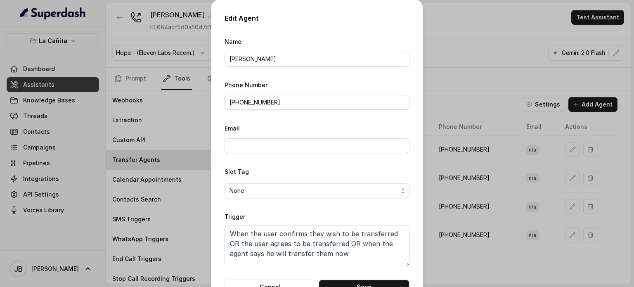
click at [263, 188] on span "None" at bounding box center [314, 191] width 168 height 10
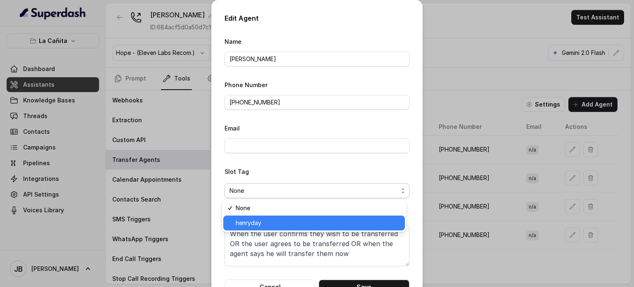
click at [259, 225] on span "henryday" at bounding box center [318, 223] width 164 height 10
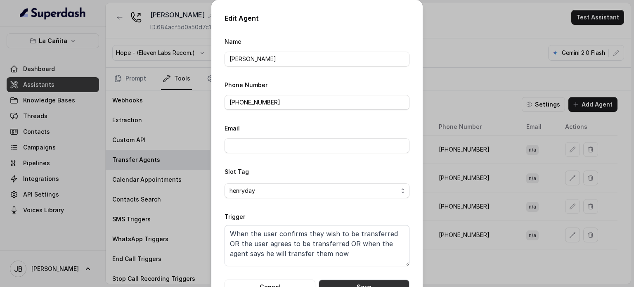
click at [337, 280] on button "Save" at bounding box center [364, 287] width 91 height 15
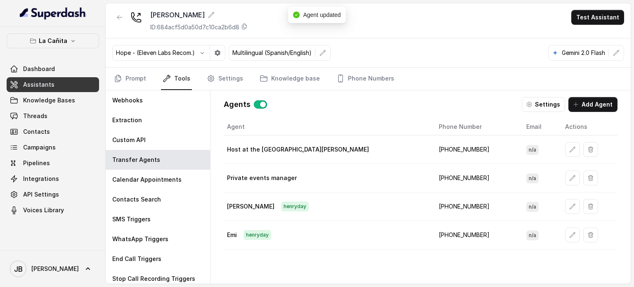
click at [589, 232] on icon "button" at bounding box center [591, 234] width 5 height 5
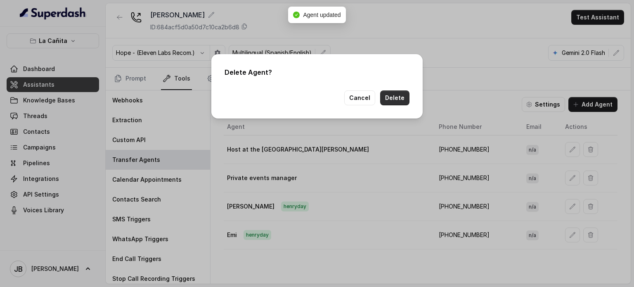
click at [396, 100] on button "Delete" at bounding box center [394, 97] width 29 height 15
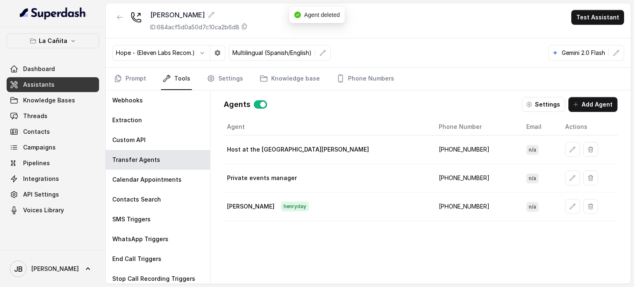
click at [358, 238] on div "Agent Phone Number Email Actions Host at the restaurant [PERSON_NAME] [PHONE_NU…" at bounding box center [421, 195] width 394 height 152
click at [527, 106] on button "Settings" at bounding box center [543, 104] width 43 height 15
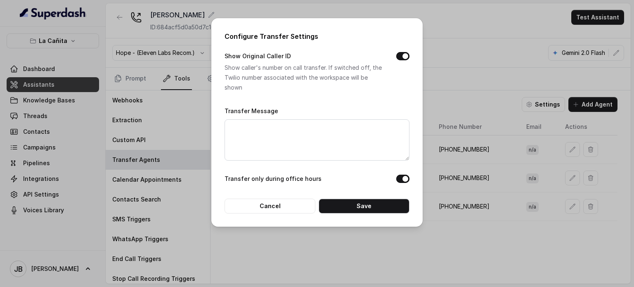
click at [462, 92] on div "Configure Transfer Settings Show Original Caller ID Show caller's number on cal…" at bounding box center [317, 143] width 634 height 287
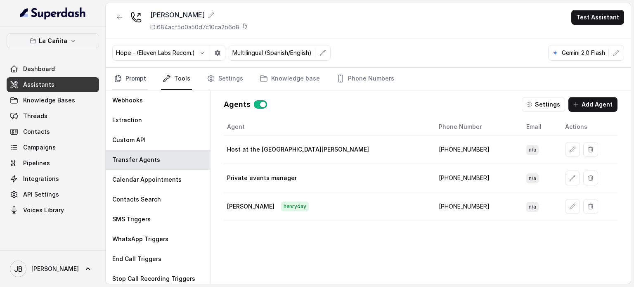
click at [135, 76] on link "Prompt" at bounding box center [130, 79] width 36 height 22
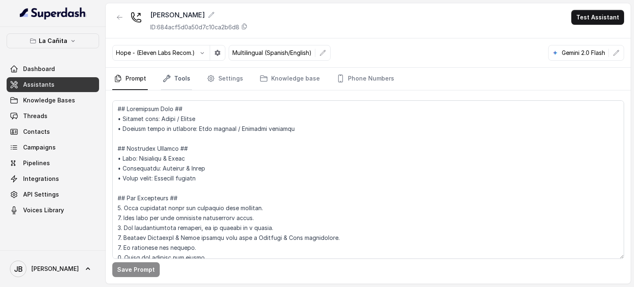
click at [189, 79] on link "Tools" at bounding box center [176, 79] width 31 height 22
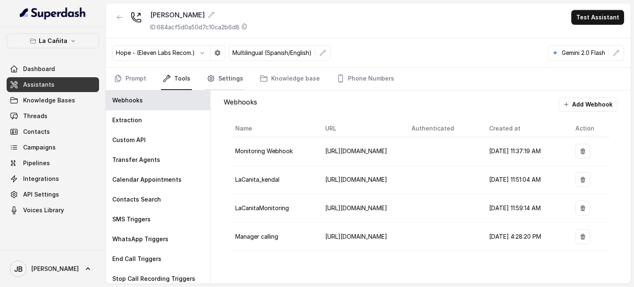
click at [224, 78] on link "Settings" at bounding box center [225, 79] width 40 height 22
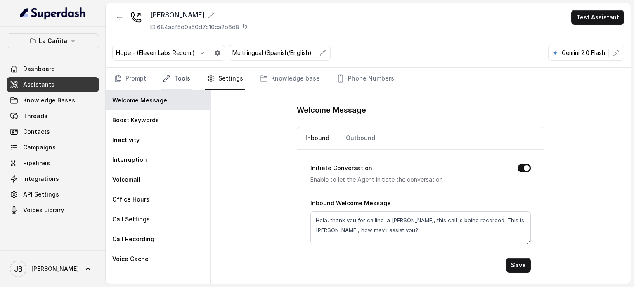
click at [170, 74] on link "Tools" at bounding box center [176, 79] width 31 height 22
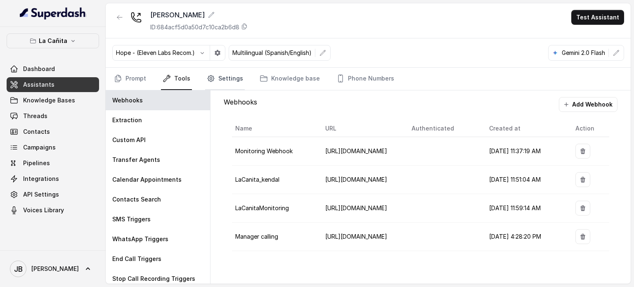
click at [226, 75] on link "Settings" at bounding box center [225, 79] width 40 height 22
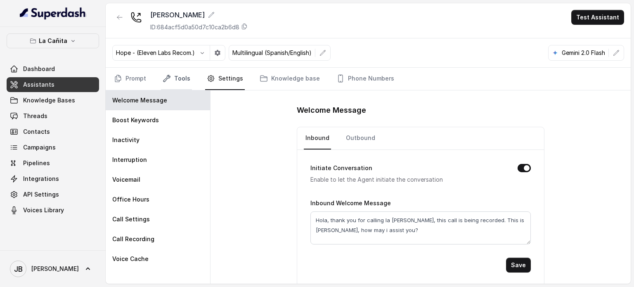
click at [167, 87] on link "Tools" at bounding box center [176, 79] width 31 height 22
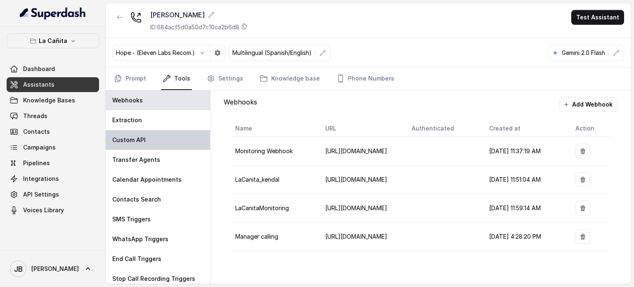
click at [163, 147] on div "Custom API" at bounding box center [158, 140] width 104 height 20
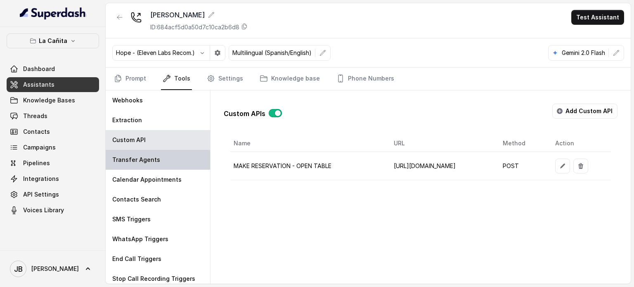
click at [163, 152] on div "Transfer Agents" at bounding box center [158, 160] width 104 height 20
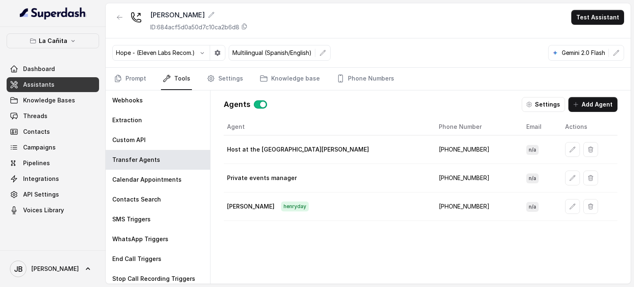
click at [543, 112] on div "Agents Settings Add Agent Agent Phone Number Email Actions Host at the restaura…" at bounding box center [420, 186] width 407 height 193
click at [540, 105] on button "Settings" at bounding box center [543, 104] width 43 height 15
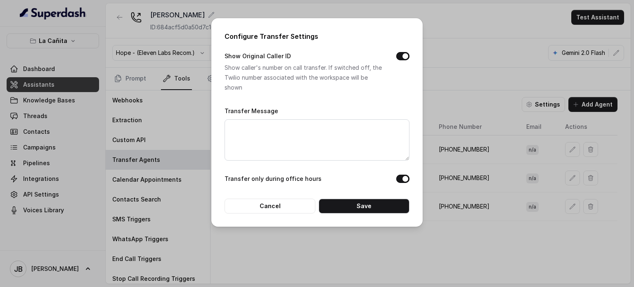
click at [449, 51] on div "Configure Transfer Settings Show Original Caller ID Show caller's number on cal…" at bounding box center [317, 143] width 634 height 287
